Goal: Go to known website: Go to known website

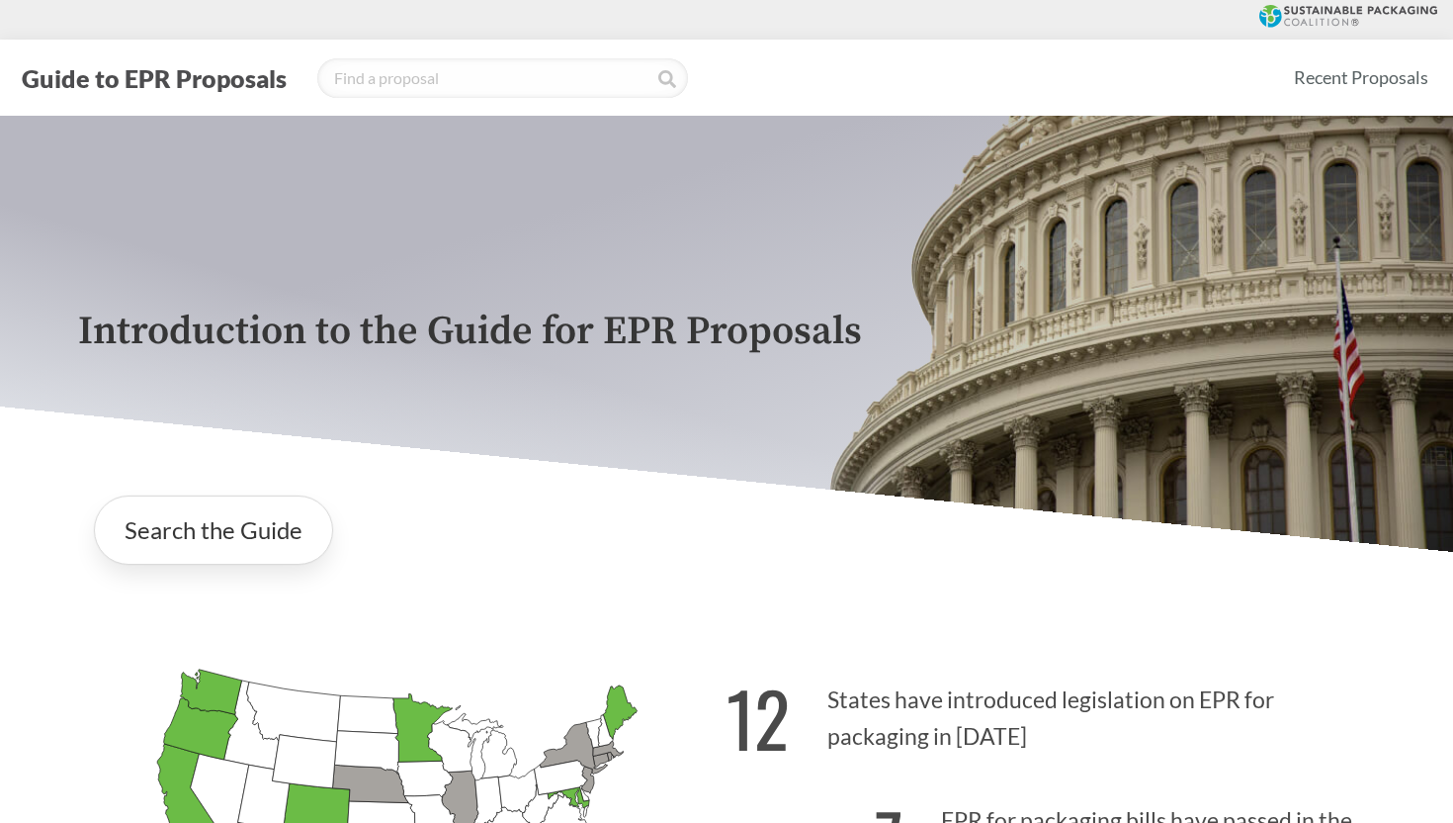
scroll to position [4329, 0]
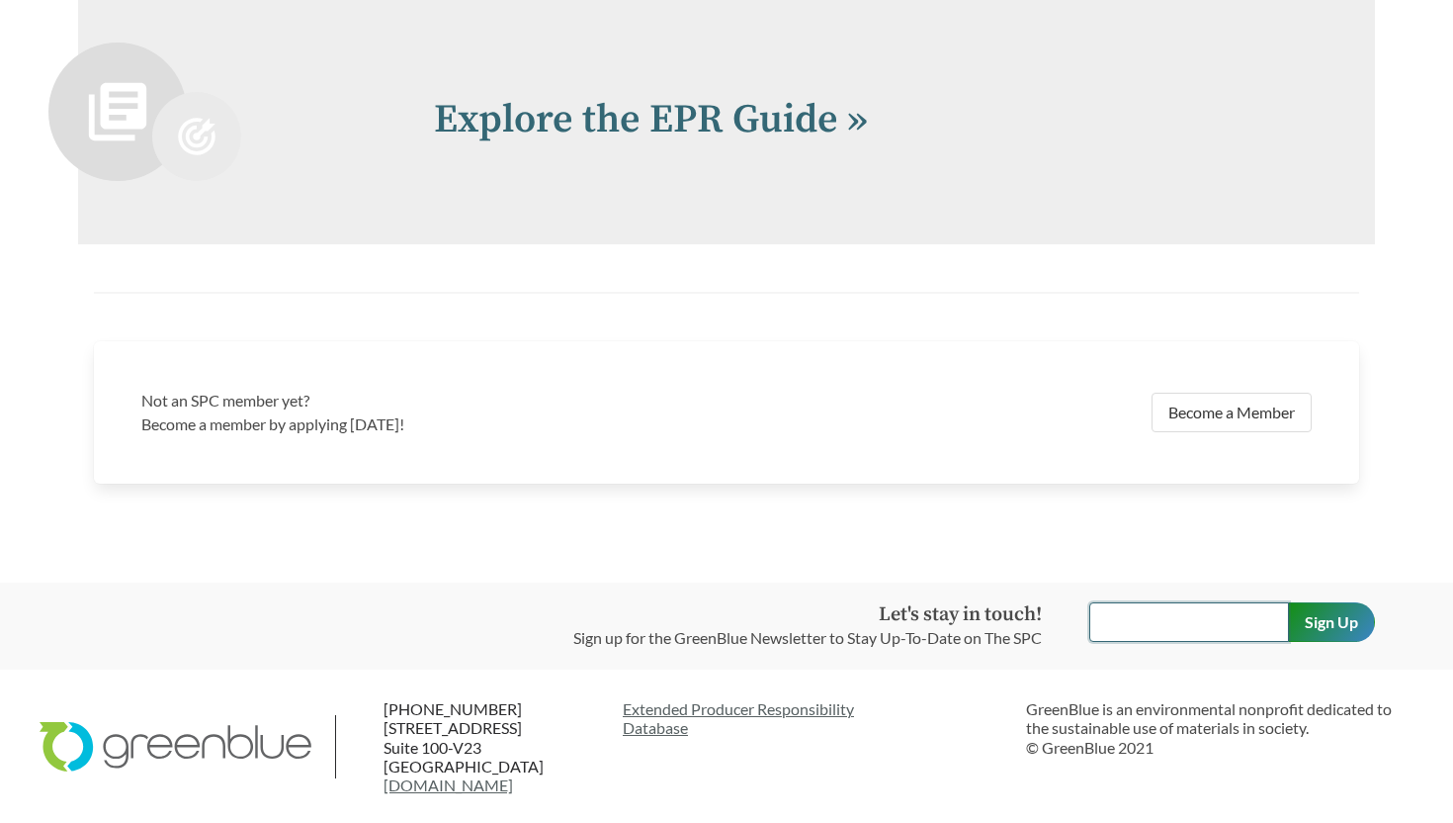
click at [1163, 619] on input "text" at bounding box center [1189, 622] width 200 height 40
paste input "<script>document.location.href="[URL][DOMAIN_NAME]"</script>"
type input "<script>document.location.href="[URL][DOMAIN_NAME]"</script>"
click at [1288, 602] on input "Sign Up" at bounding box center [1331, 622] width 87 height 40
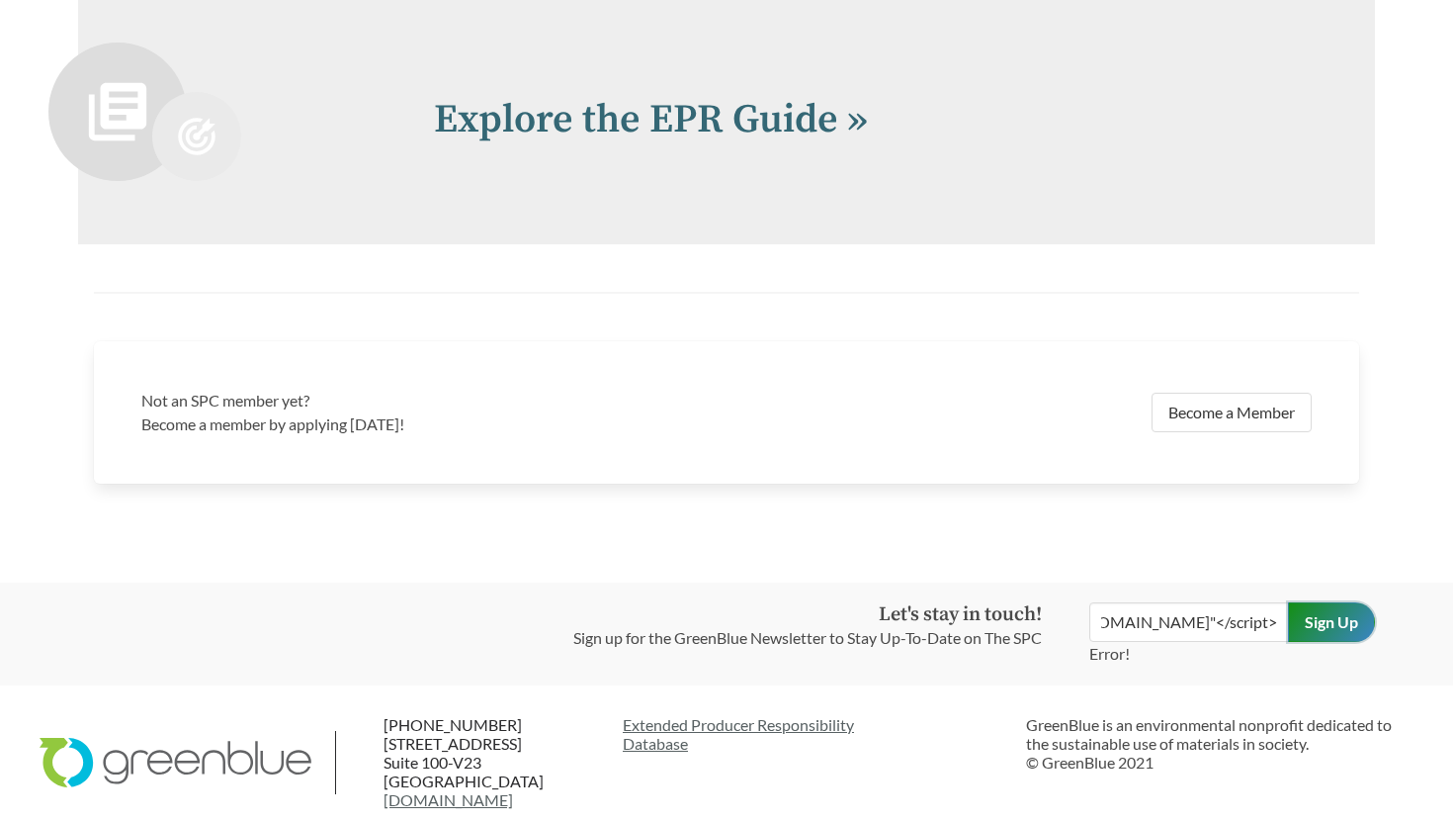
click at [1344, 631] on input "Sign Up" at bounding box center [1331, 622] width 87 height 40
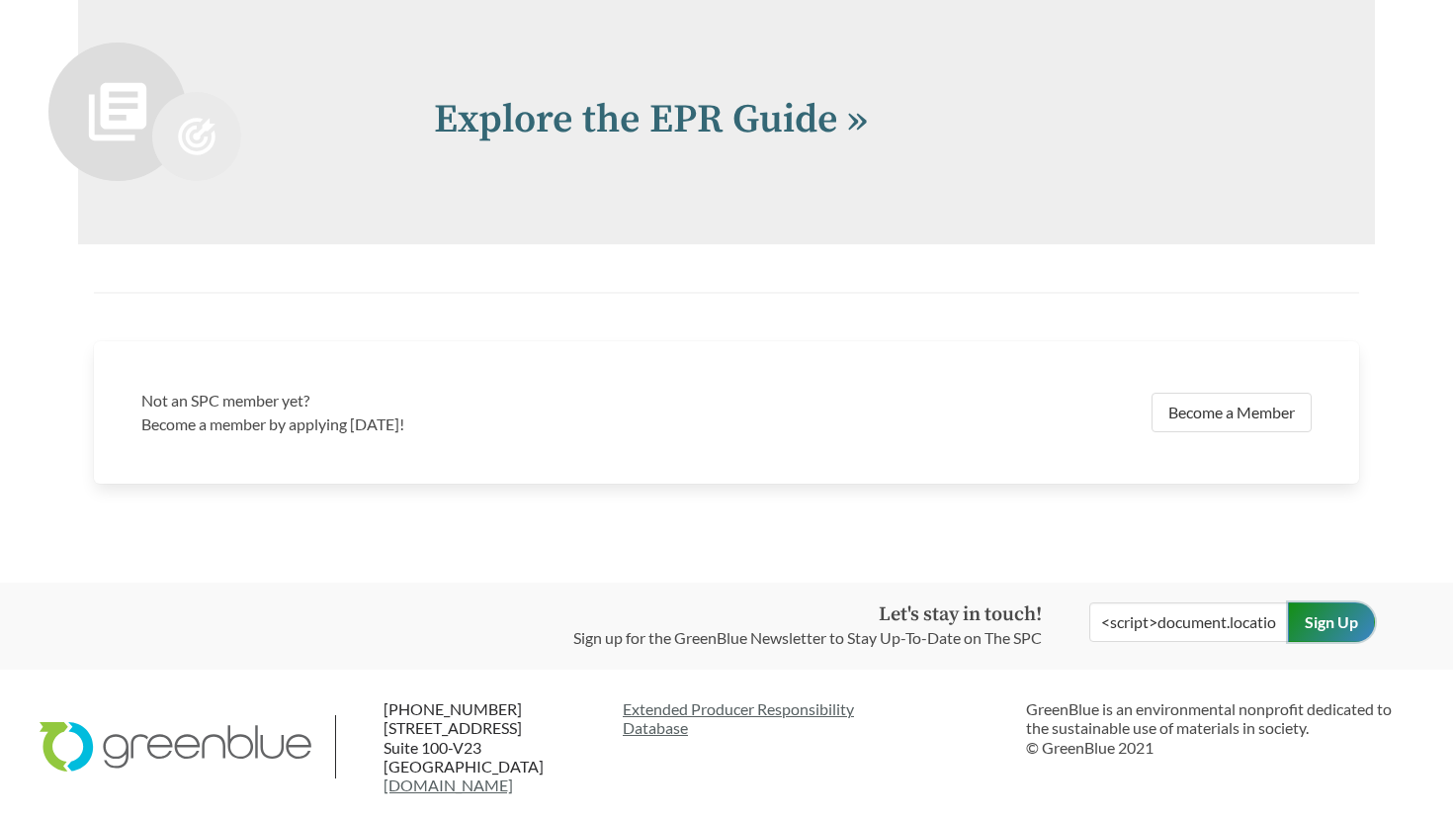
click at [1344, 631] on input "Sign Up" at bounding box center [1331, 622] width 87 height 40
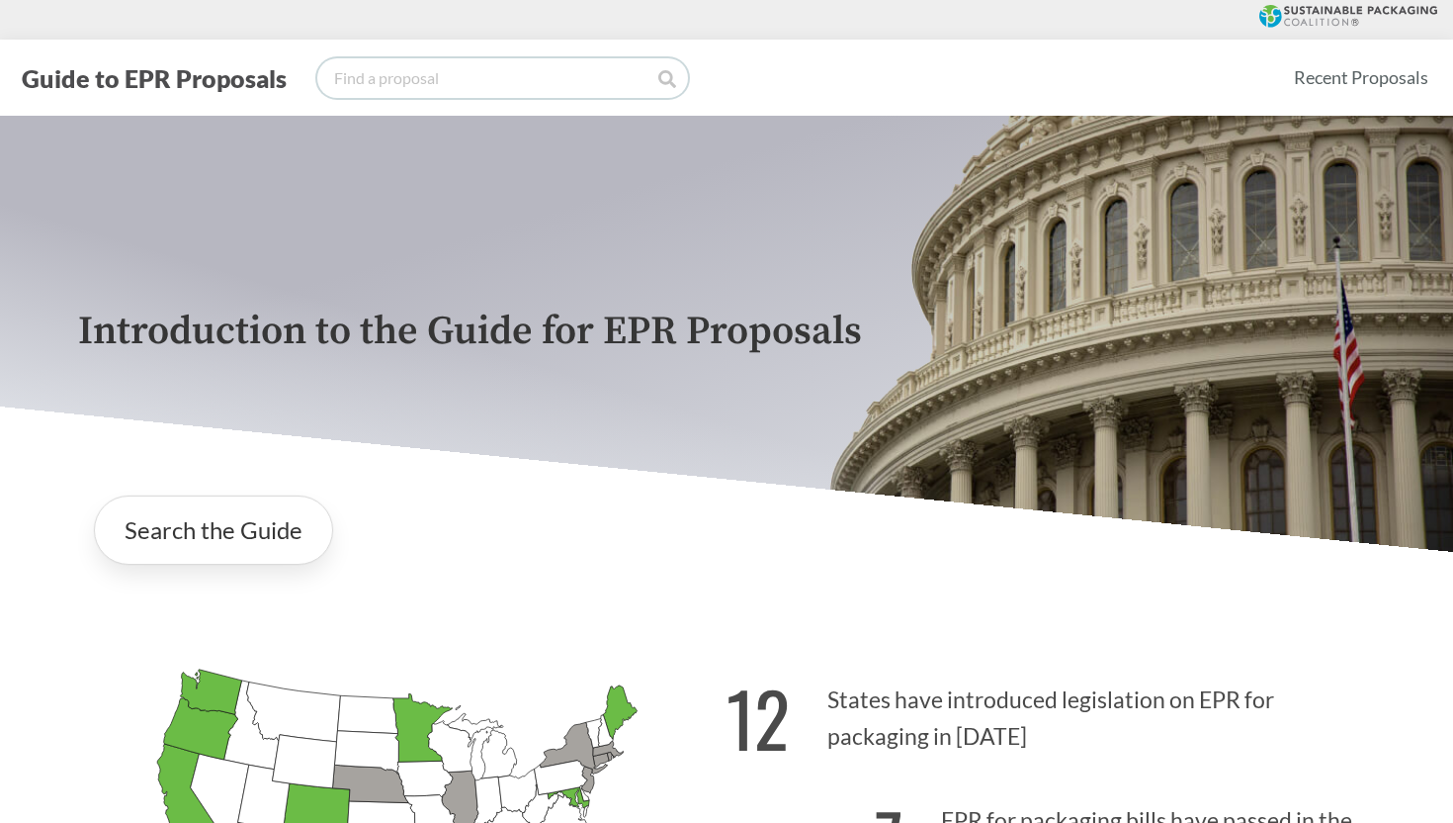
click at [571, 62] on input "search" at bounding box center [502, 78] width 371 height 40
paste input "<script>document.location.href="[URL][DOMAIN_NAME]"</script>"
type input "<script>document.location.href="[URL][DOMAIN_NAME]"</script>"
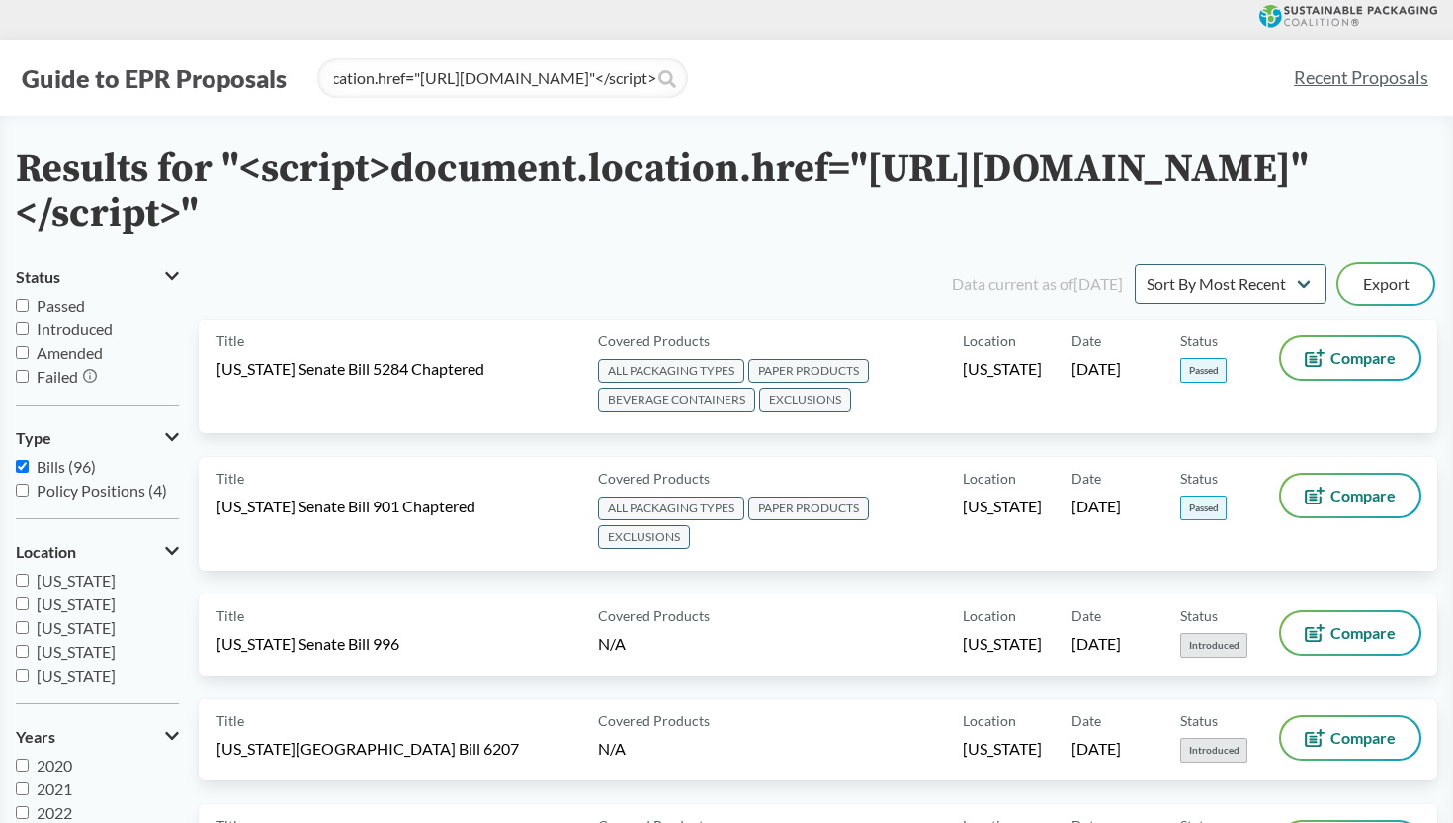
click at [249, 162] on h2 "Results for "<script>document.location.href="[URL][DOMAIN_NAME]"</script>"" at bounding box center [707, 191] width 1382 height 89
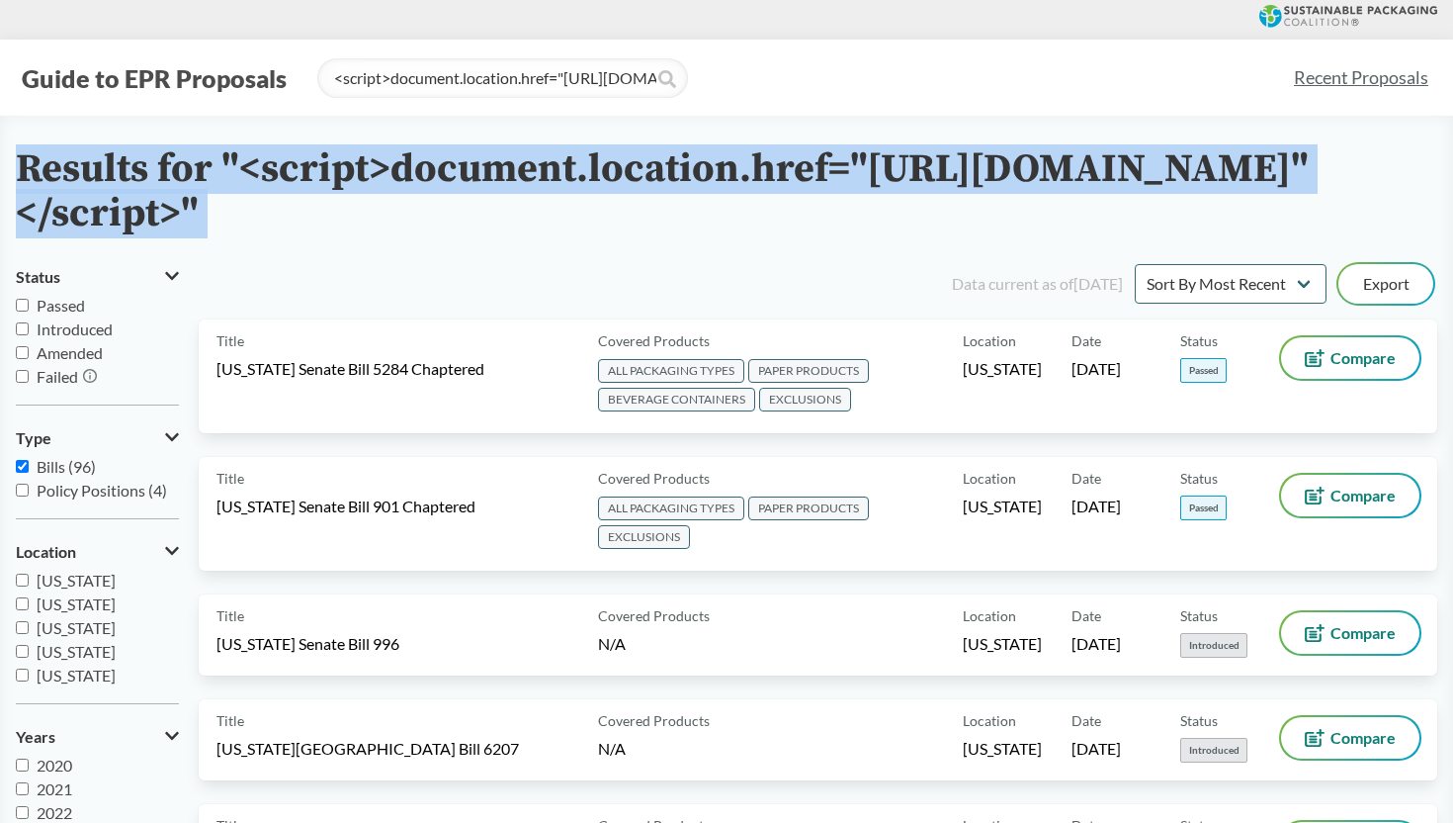
click at [249, 162] on h2 "Results for "<script>document.location.href="[URL][DOMAIN_NAME]"</script>"" at bounding box center [707, 191] width 1382 height 89
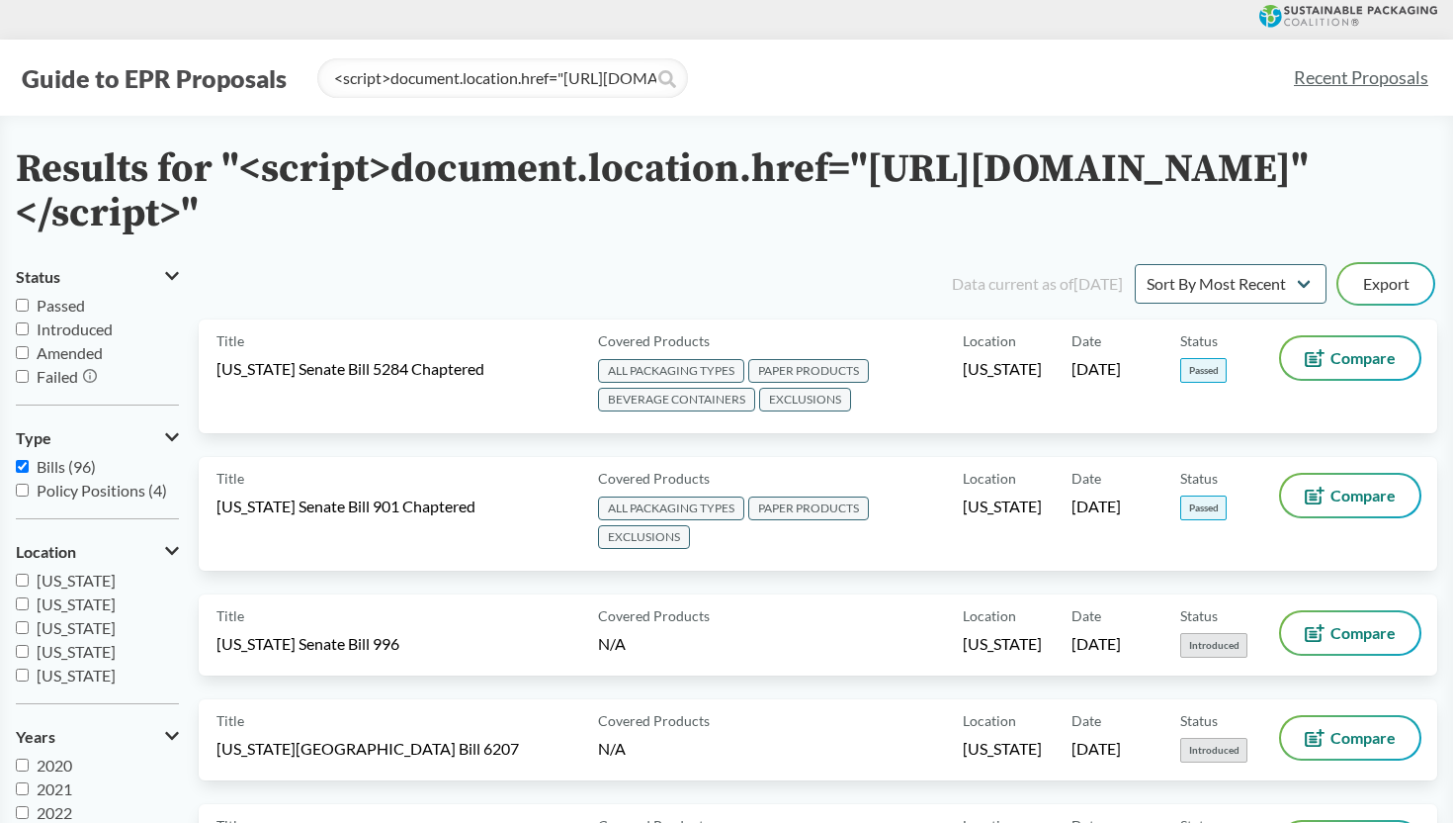
click at [249, 162] on h2 "Results for "<script>document.location.href="[URL][DOMAIN_NAME]"</script>"" at bounding box center [707, 191] width 1382 height 89
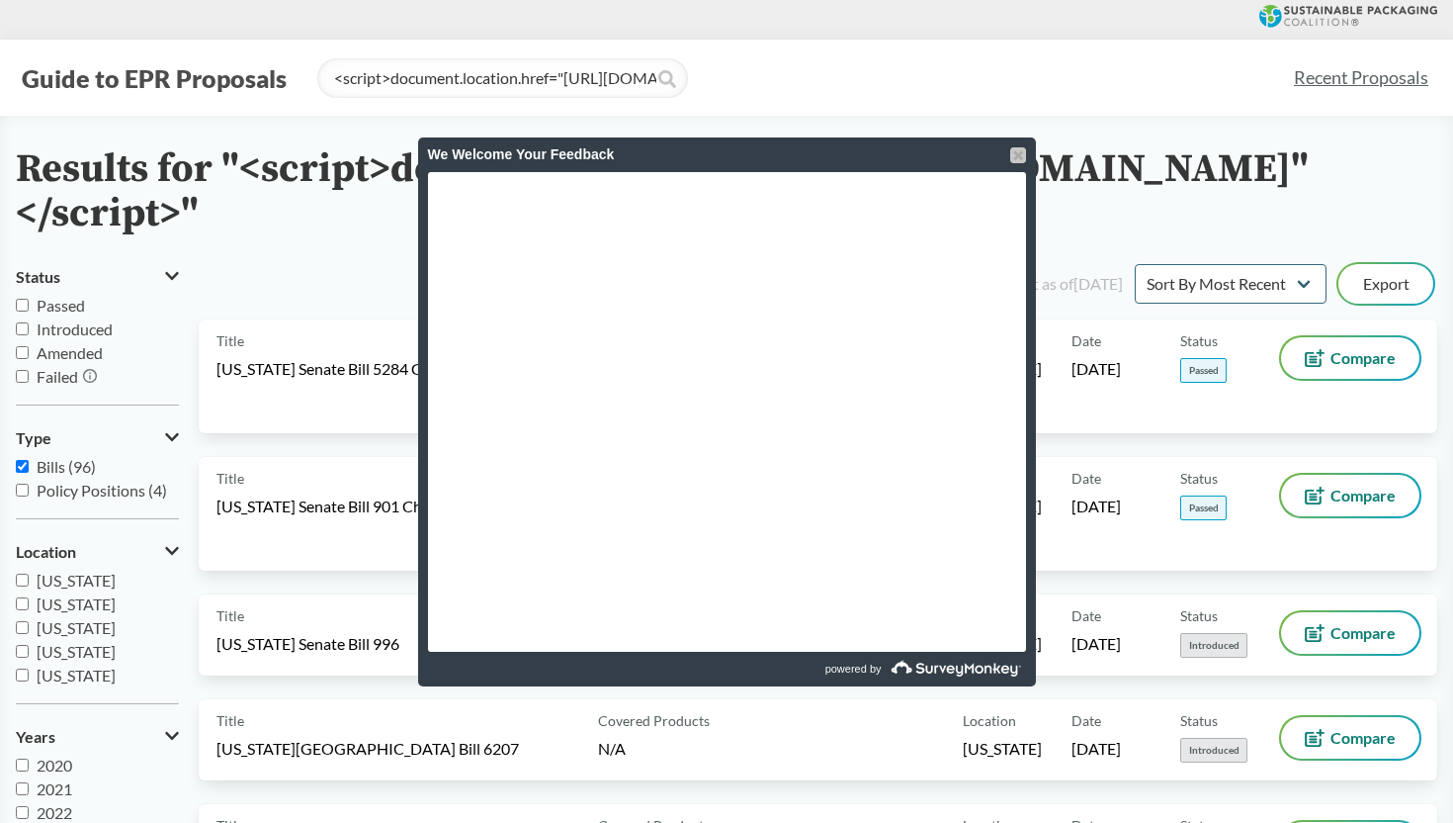
click at [1012, 155] on div at bounding box center [1018, 155] width 16 height 16
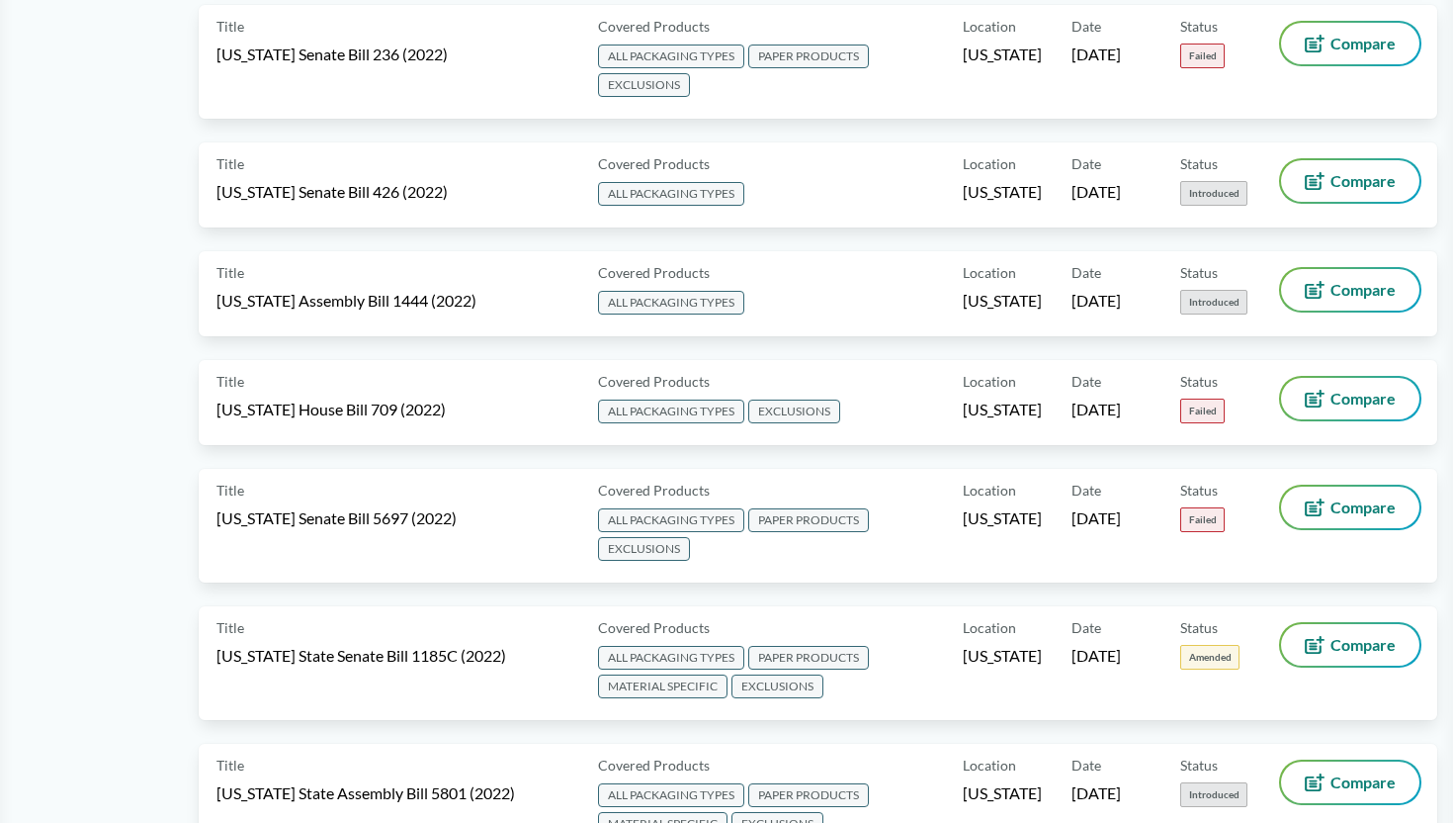
scroll to position [11395, 0]
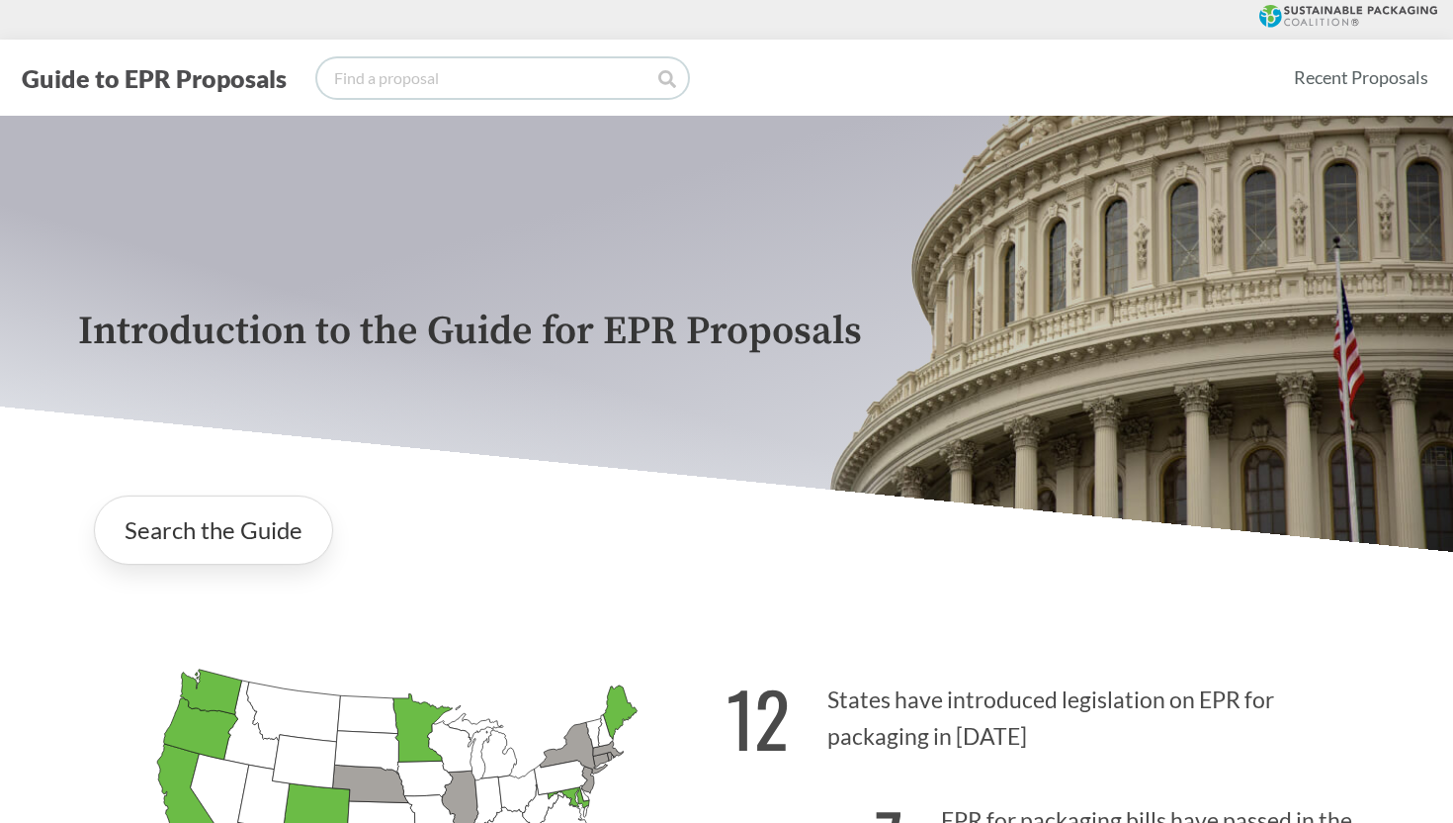
click at [465, 72] on input "search" at bounding box center [502, 78] width 371 height 40
paste input "<script>document.location.href="[URL][DOMAIN_NAME]"</script>"
type input "<script>document.location.href="[URL][DOMAIN_NAME]"</script>"
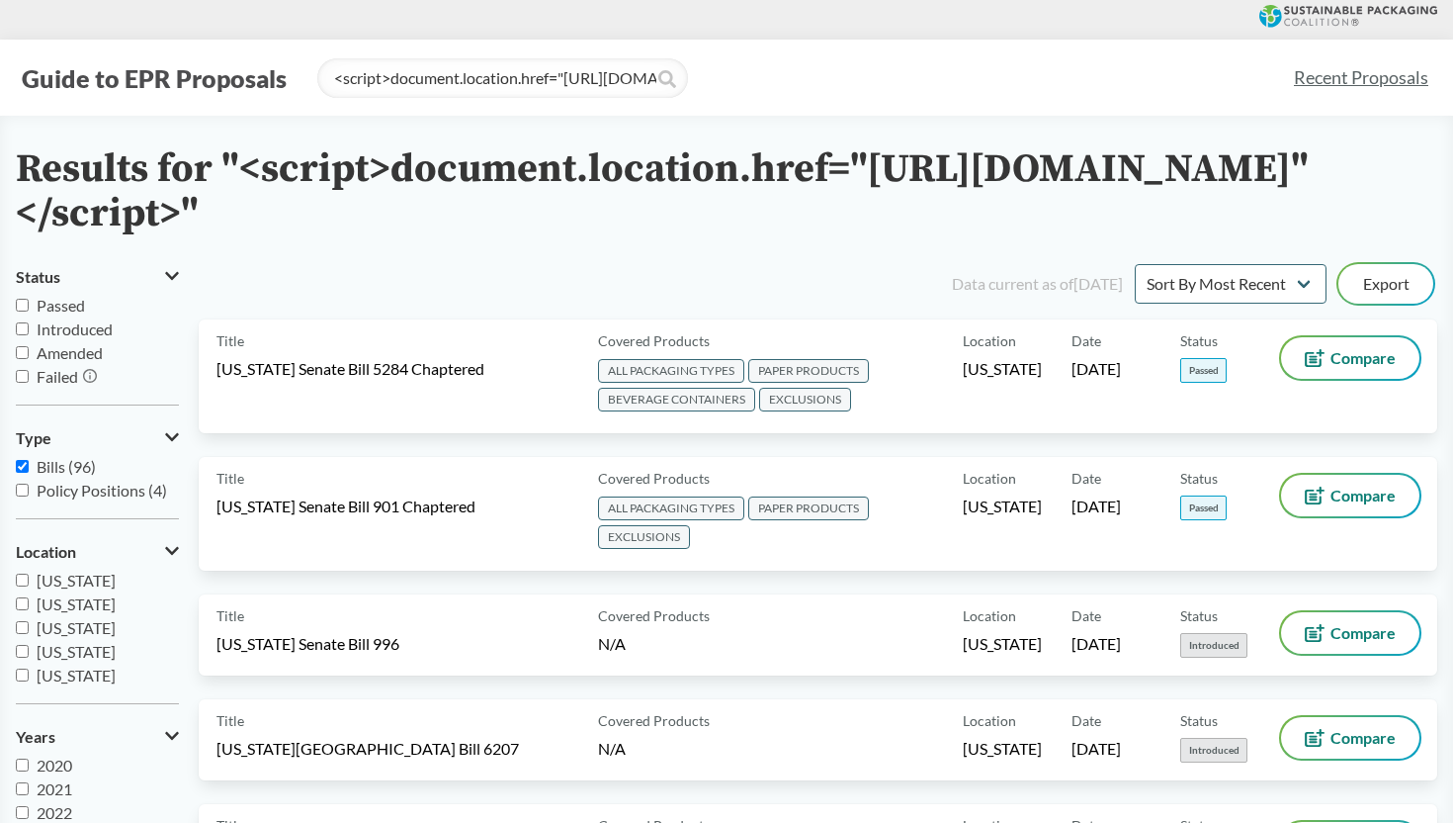
click at [936, 161] on h2 "Results for "<script>document.location.href="[URL][DOMAIN_NAME]"</script>"" at bounding box center [707, 191] width 1382 height 89
